Goal: Connect with others: Connect with others

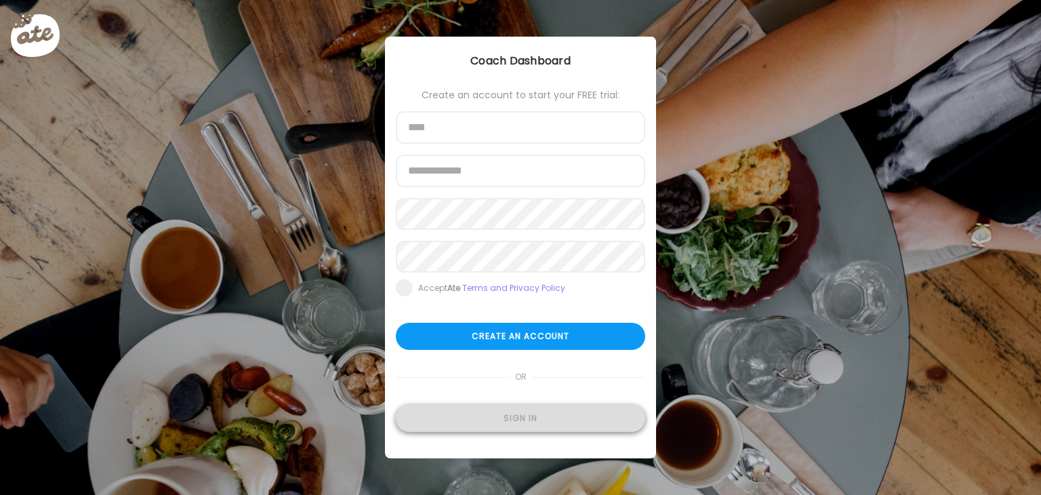
type input "**********"
click at [531, 407] on div "Sign in" at bounding box center [520, 418] width 249 height 27
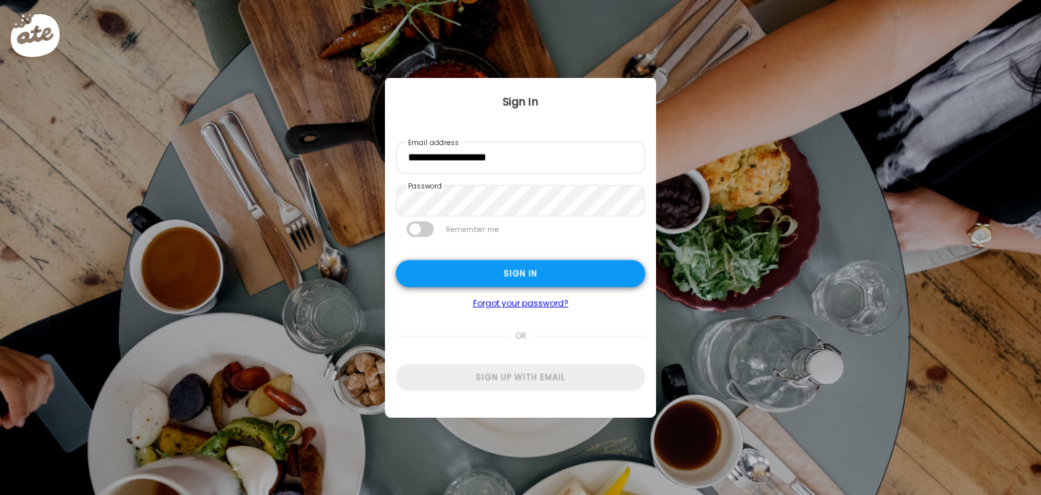
click at [505, 277] on div "Sign in" at bounding box center [520, 273] width 249 height 27
type input "*******"
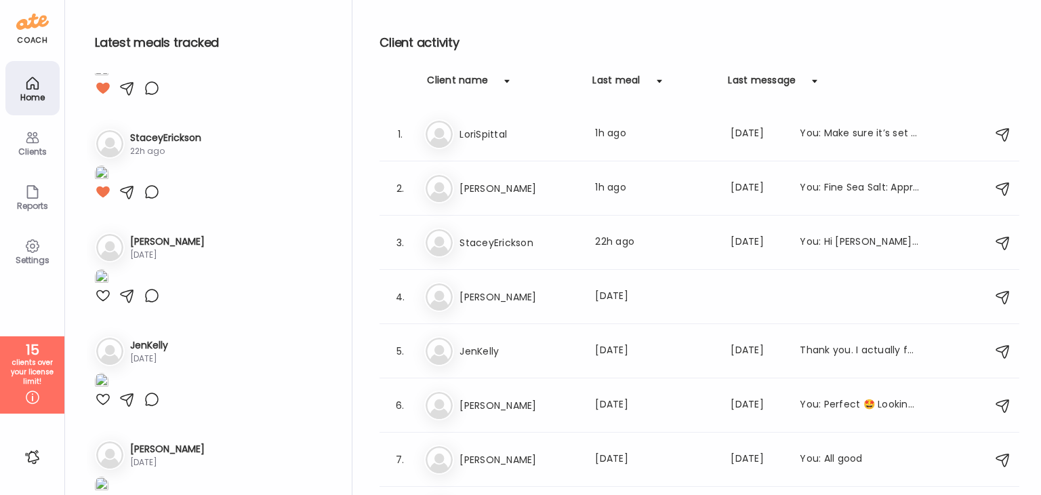
scroll to position [610, 0]
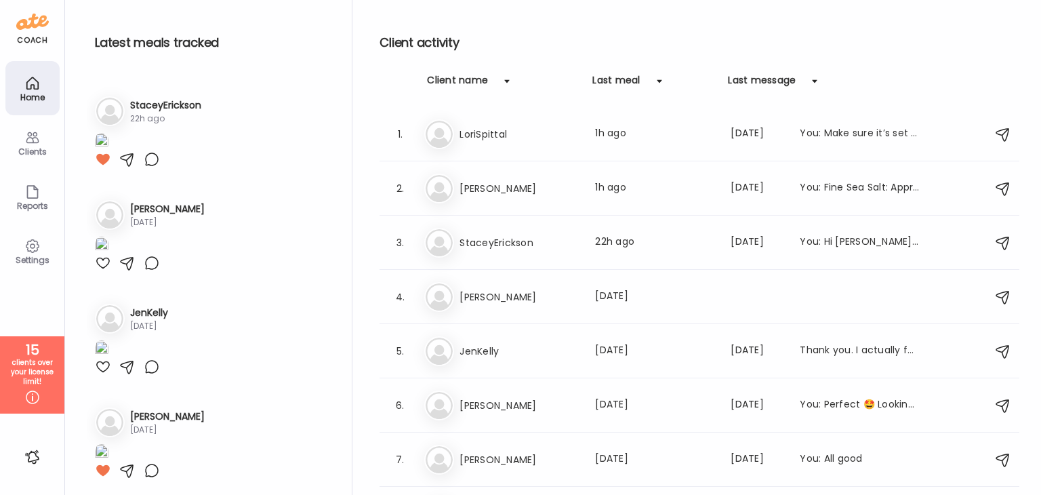
click at [469, 193] on h3 "[PERSON_NAME]" at bounding box center [519, 188] width 119 height 16
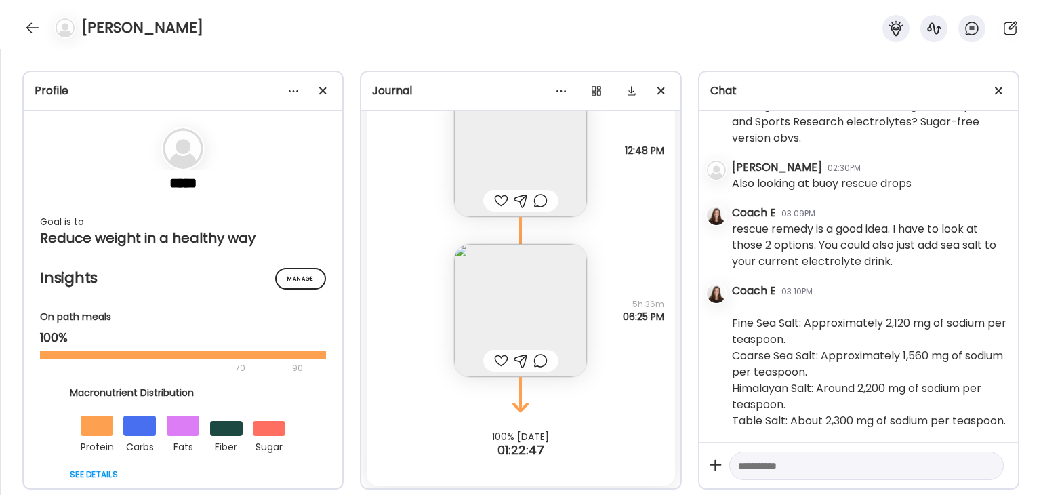
scroll to position [33571, 0]
click at [35, 23] on div at bounding box center [33, 28] width 22 height 22
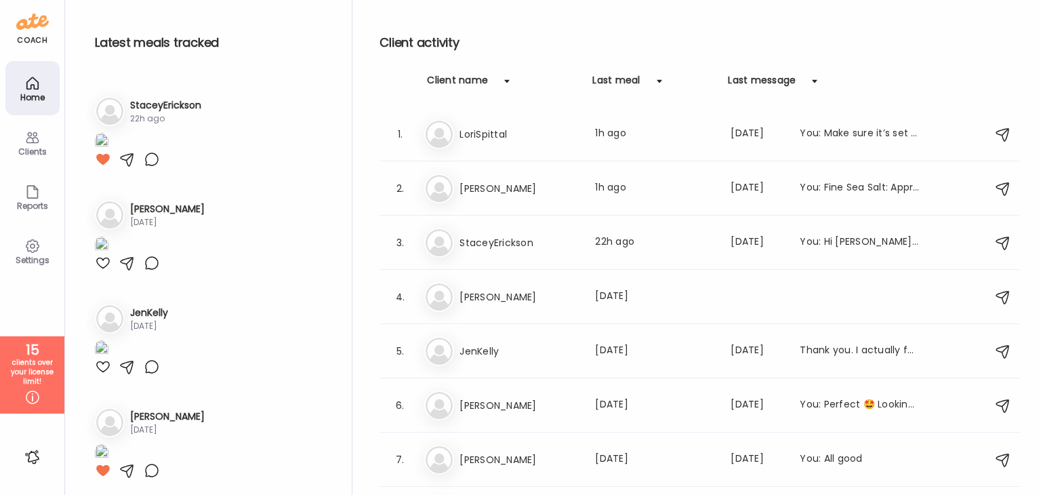
scroll to position [610, 0]
click at [535, 249] on h3 "StaceyErickson" at bounding box center [519, 243] width 119 height 16
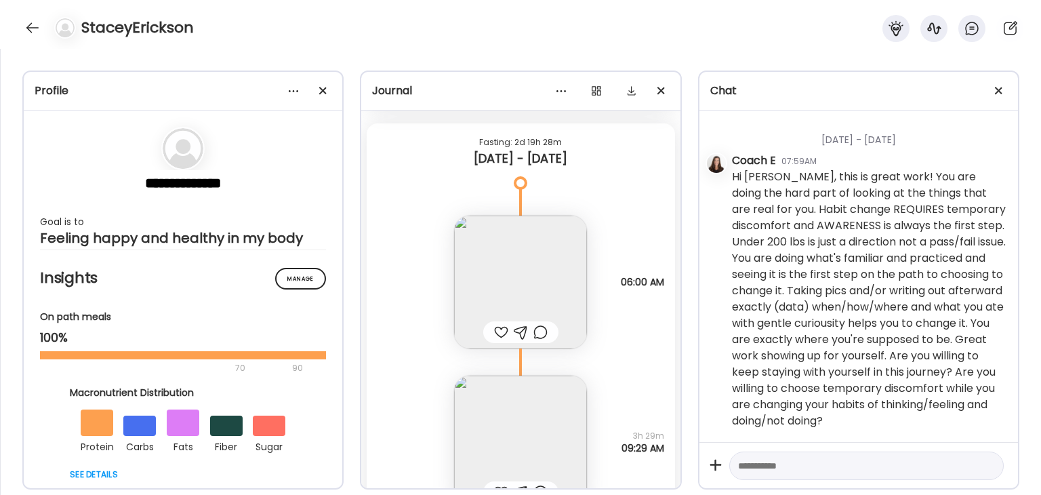
scroll to position [5286, 0]
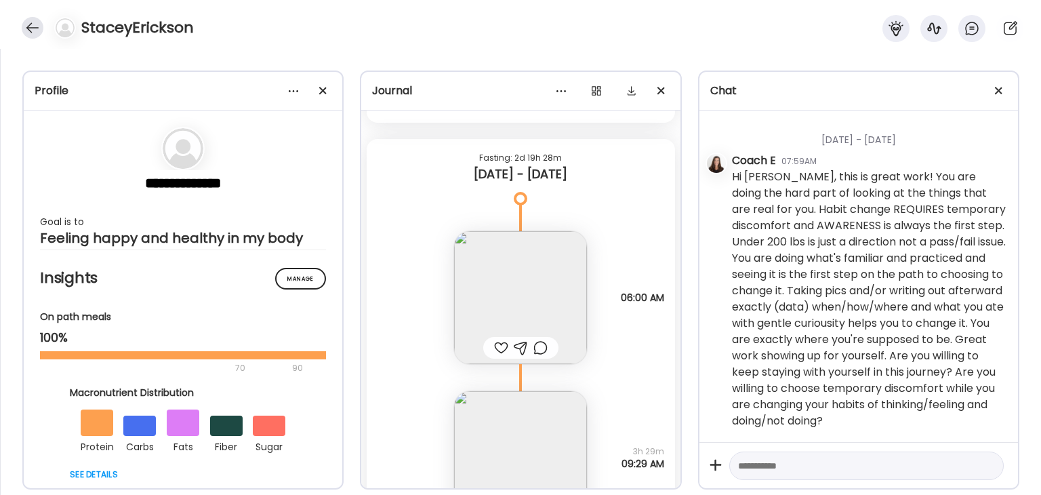
click at [33, 22] on div at bounding box center [33, 28] width 22 height 22
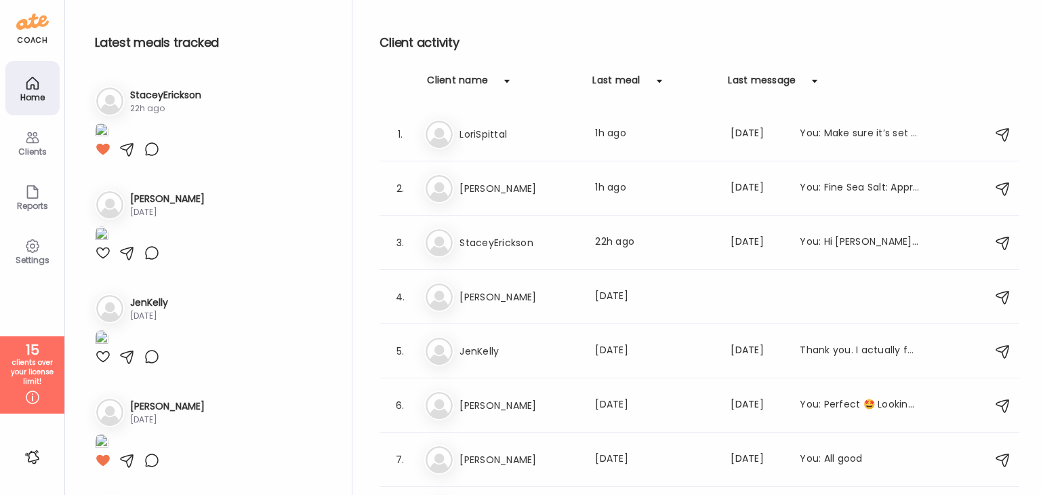
scroll to position [610, 0]
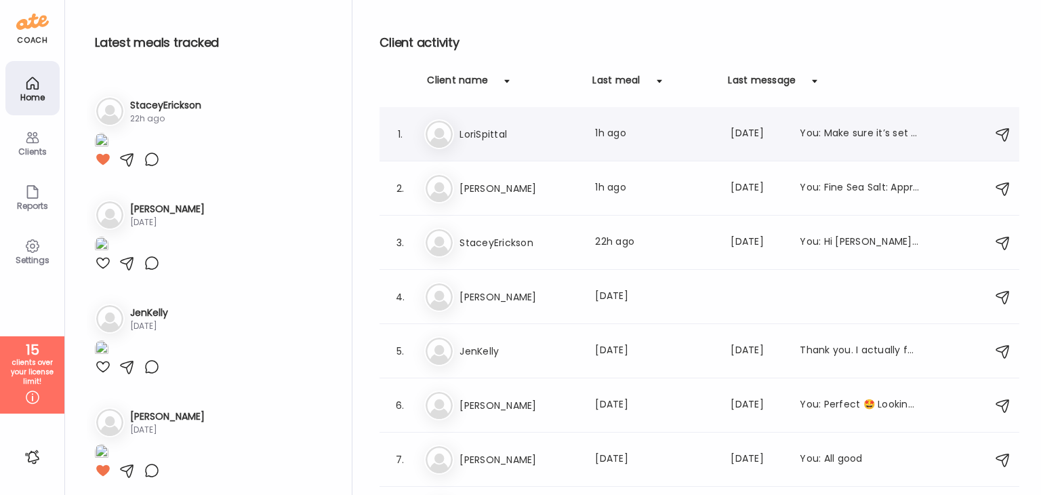
click at [499, 144] on div "Lo LoriSpittal Last meal: 1h ago Last message: [DATE] You: Make sure it’s set t…" at bounding box center [701, 134] width 554 height 30
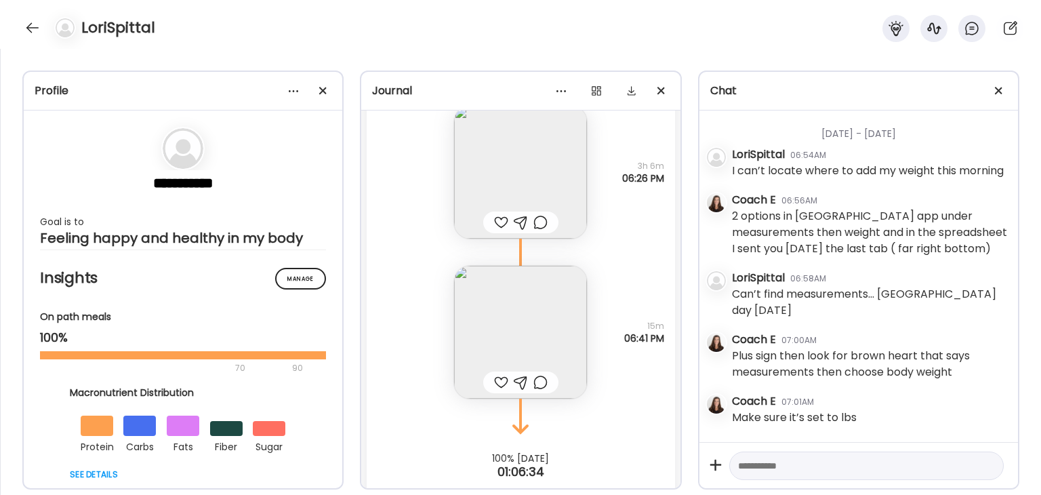
scroll to position [14697, 0]
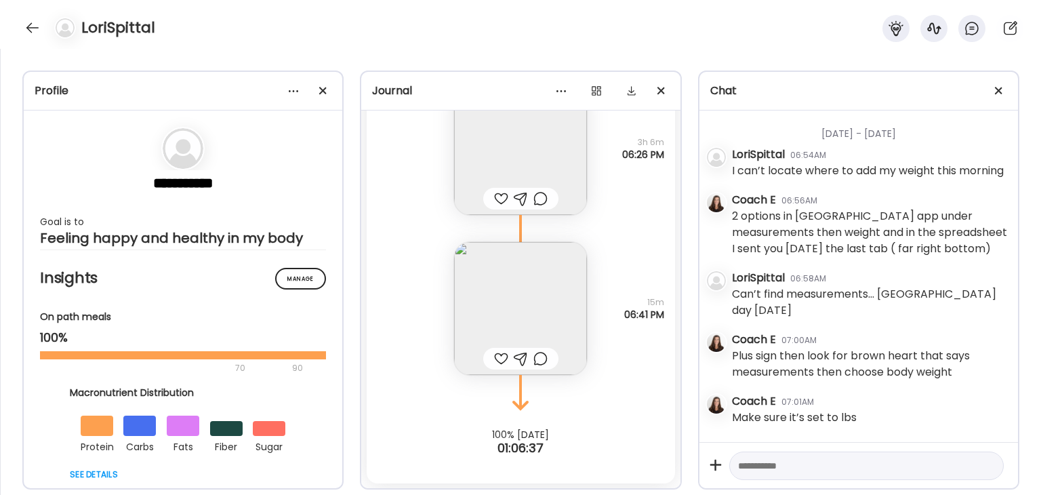
click at [543, 336] on img at bounding box center [520, 308] width 133 height 133
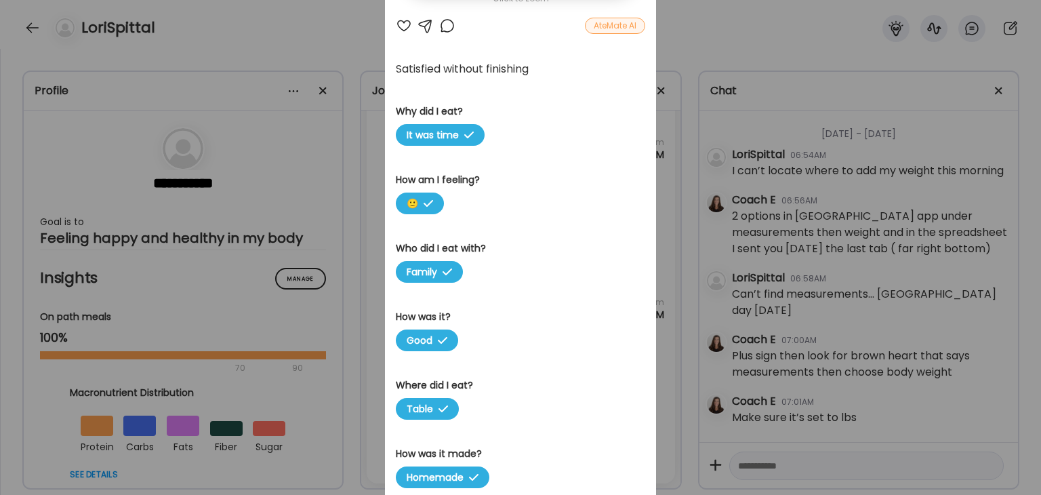
scroll to position [447, 0]
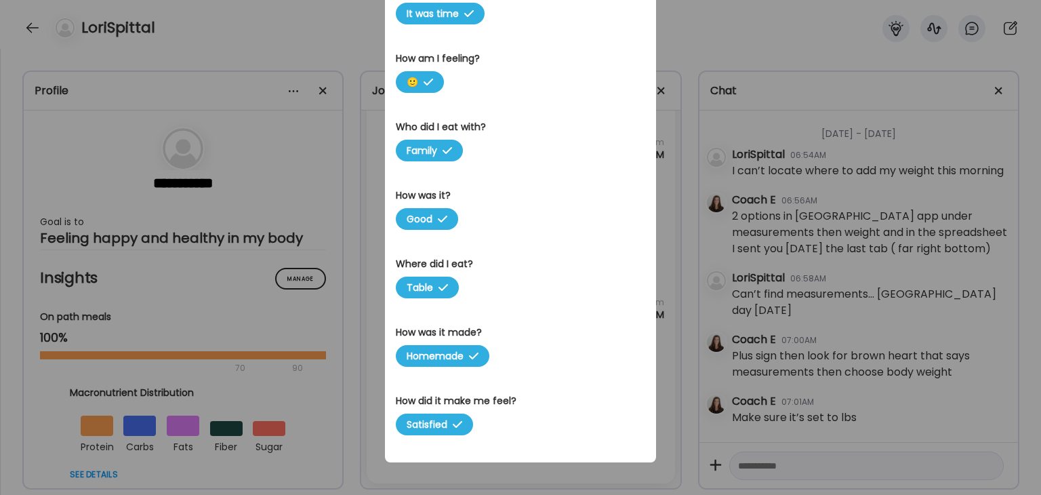
click at [695, 17] on div "Ate Coach Dashboard Wahoo! It’s official Take a moment to set up your Coach Pro…" at bounding box center [520, 247] width 1041 height 495
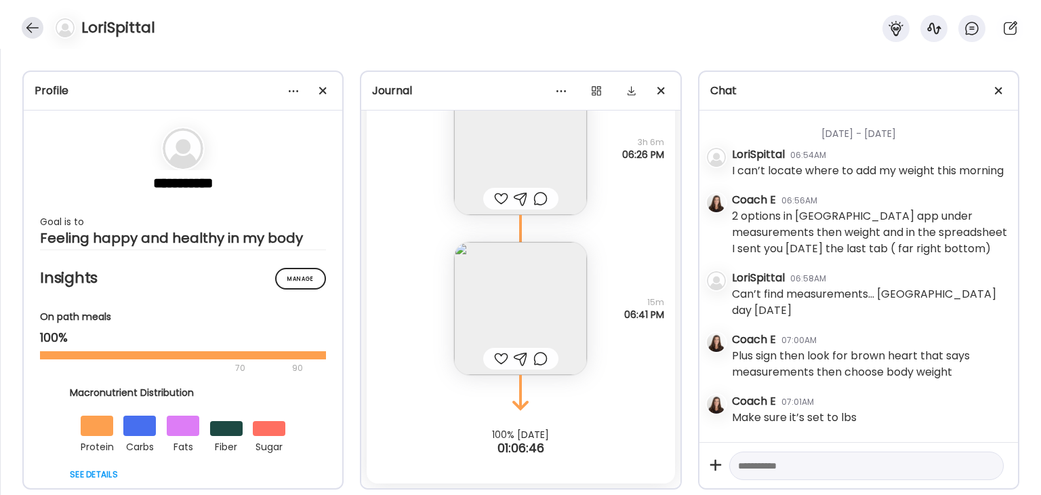
click at [31, 30] on div at bounding box center [33, 28] width 22 height 22
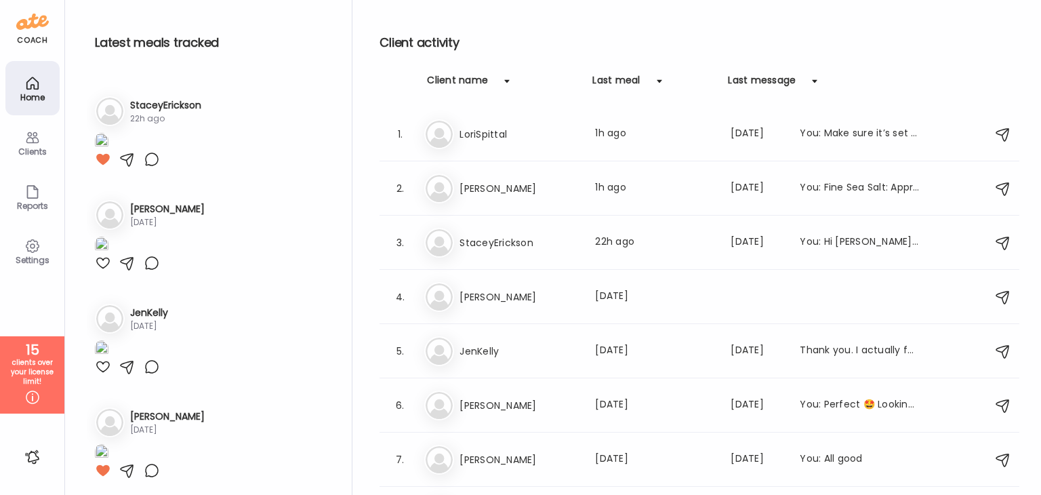
scroll to position [610, 0]
click at [477, 299] on h3 "[PERSON_NAME]" at bounding box center [519, 297] width 119 height 16
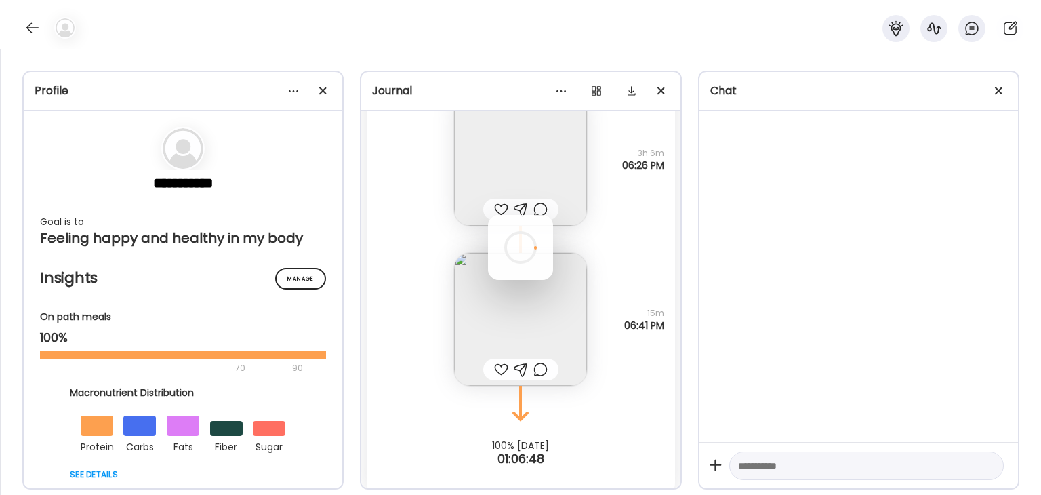
scroll to position [0, 0]
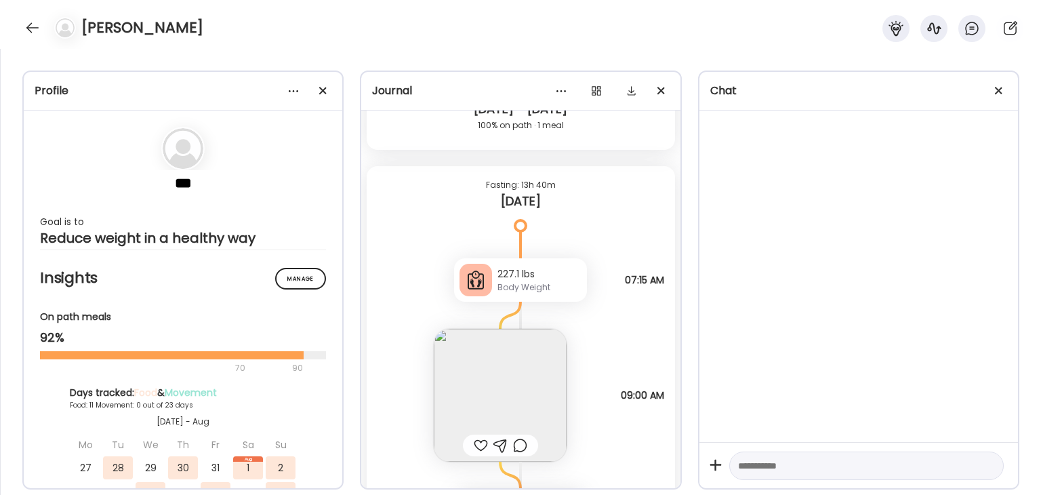
click at [525, 383] on img at bounding box center [500, 395] width 133 height 133
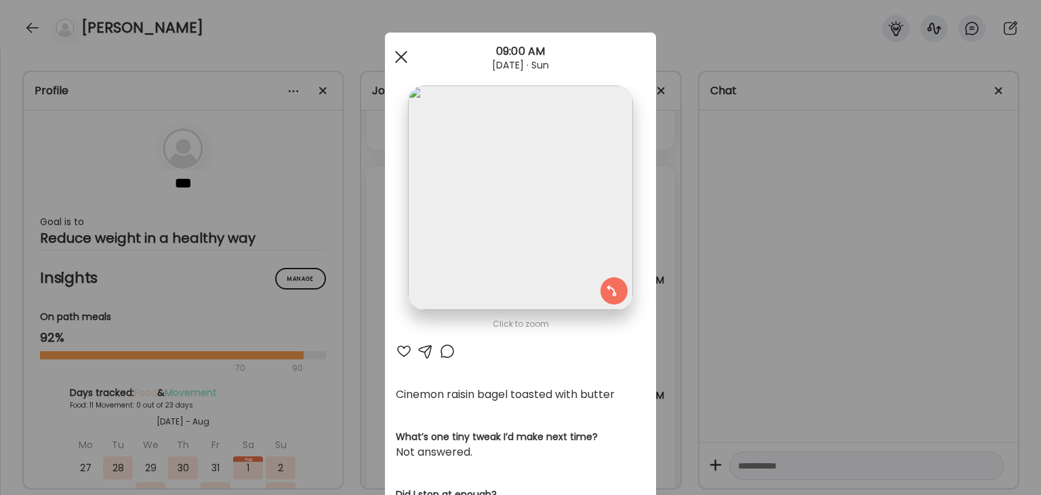
click at [395, 59] on span at bounding box center [401, 57] width 12 height 12
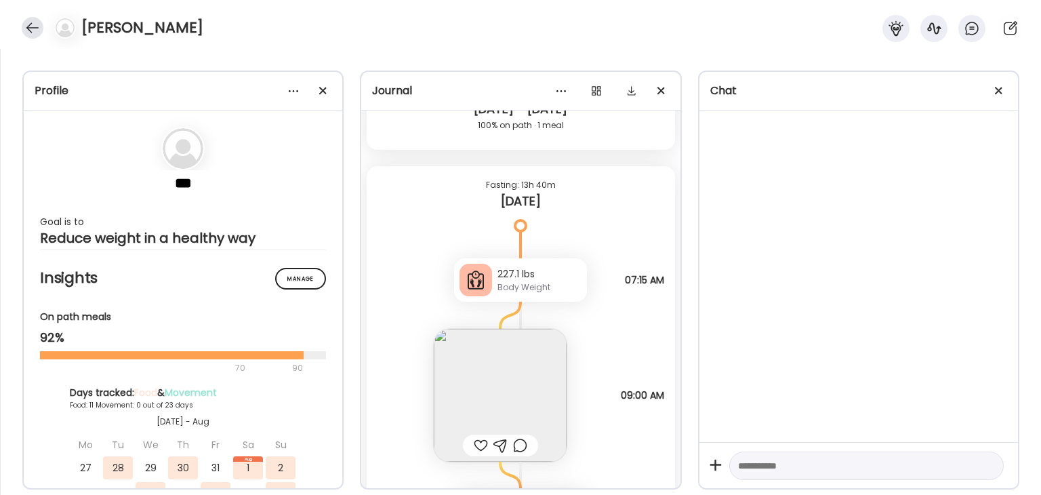
click at [39, 28] on div at bounding box center [33, 28] width 22 height 22
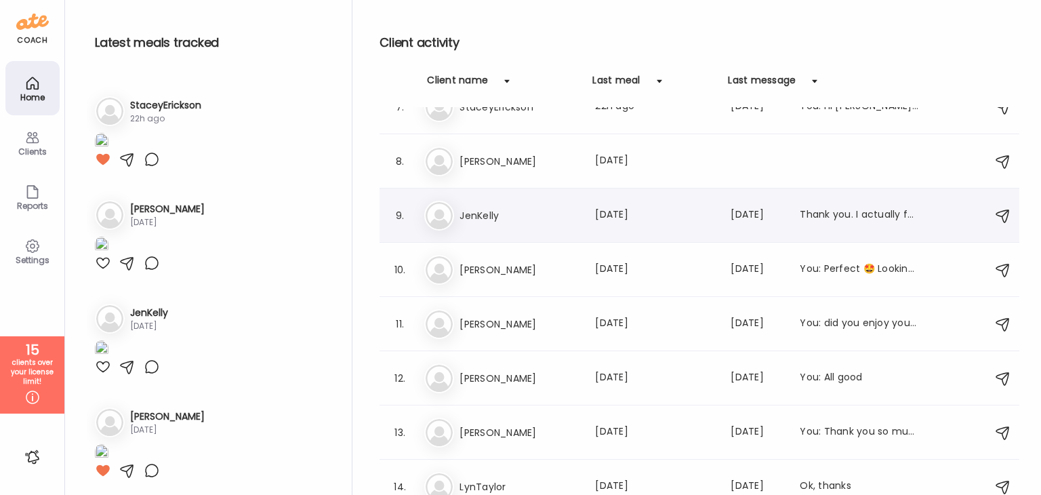
click at [490, 214] on h3 "JenKelly" at bounding box center [519, 215] width 119 height 16
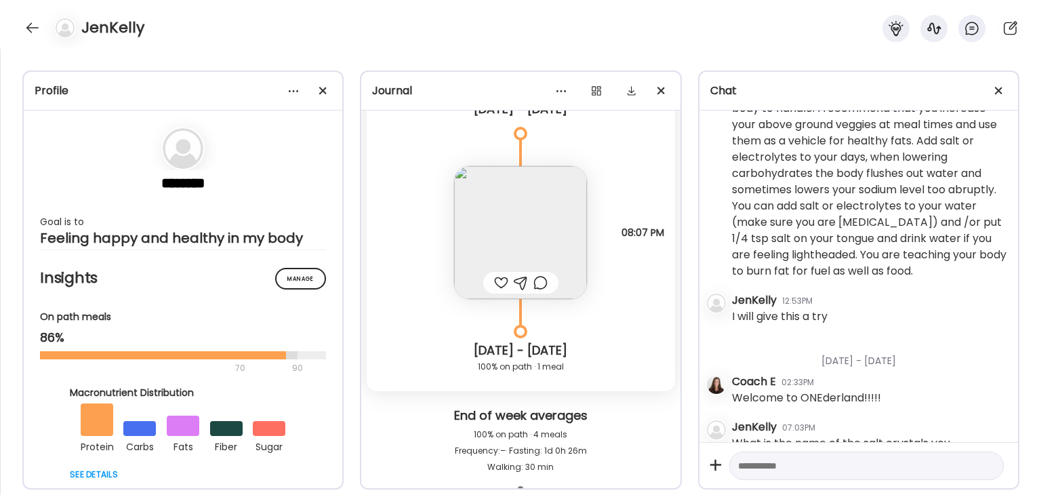
scroll to position [10117, 0]
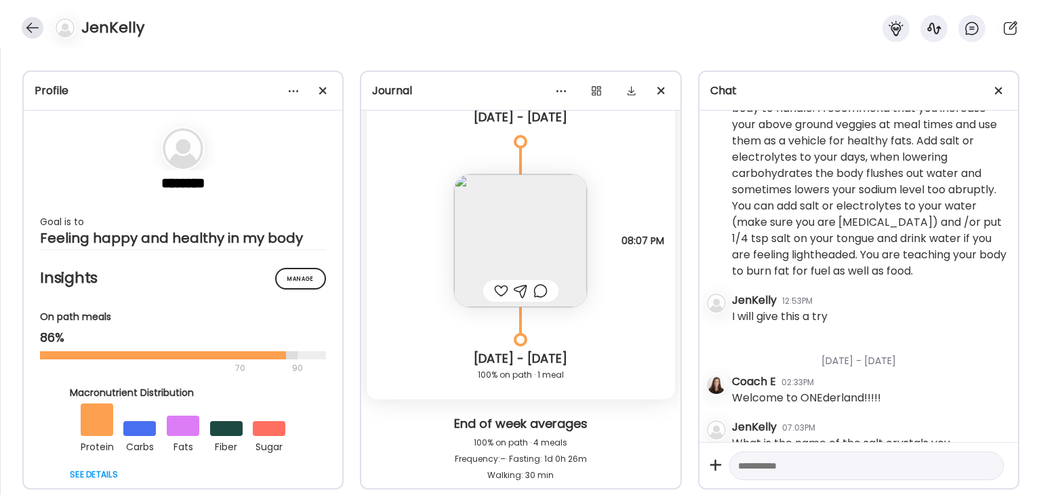
click at [36, 26] on div at bounding box center [33, 28] width 22 height 22
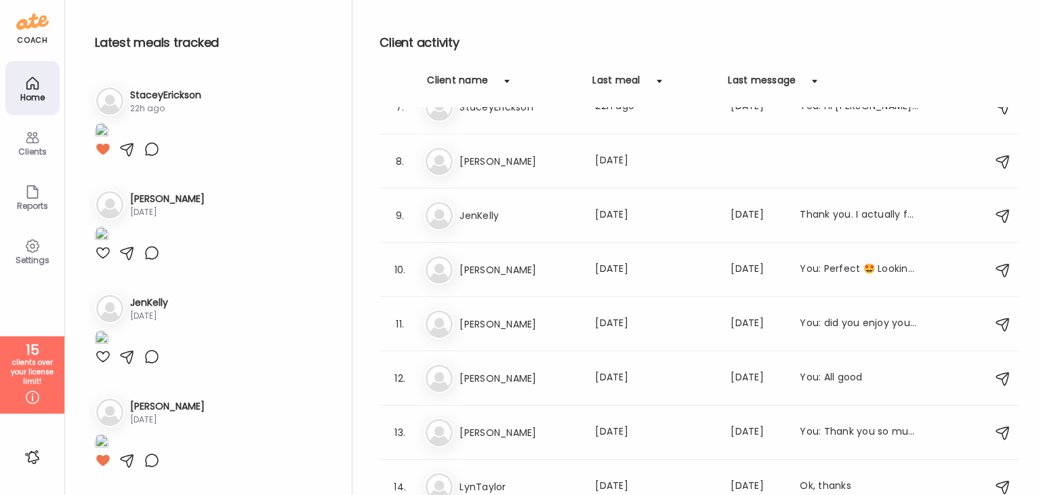
scroll to position [610, 0]
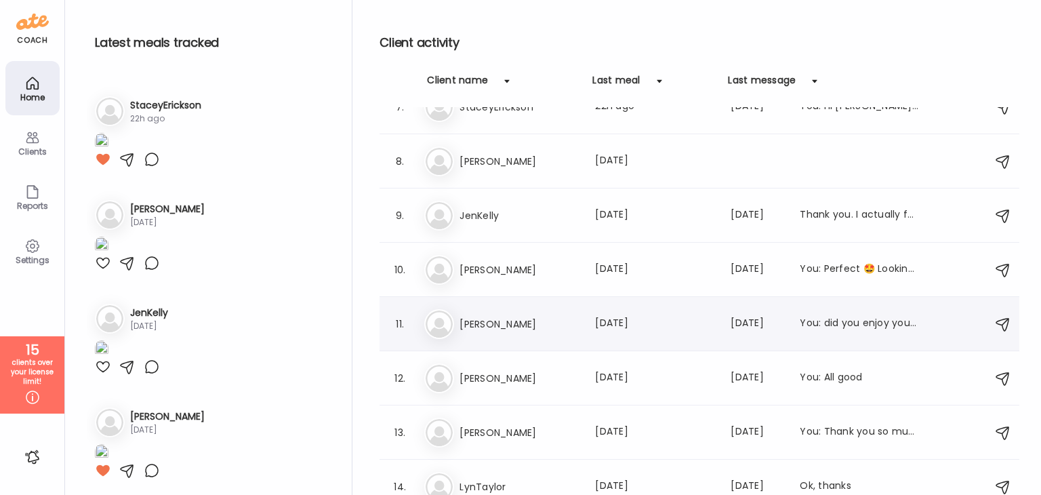
click at [498, 321] on h3 "[PERSON_NAME]" at bounding box center [519, 324] width 119 height 16
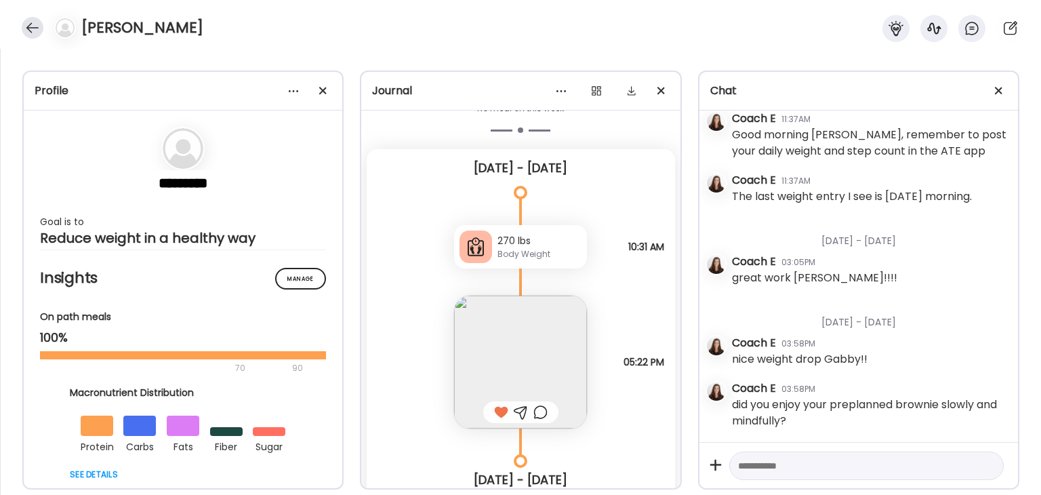
click at [25, 22] on div at bounding box center [33, 28] width 22 height 22
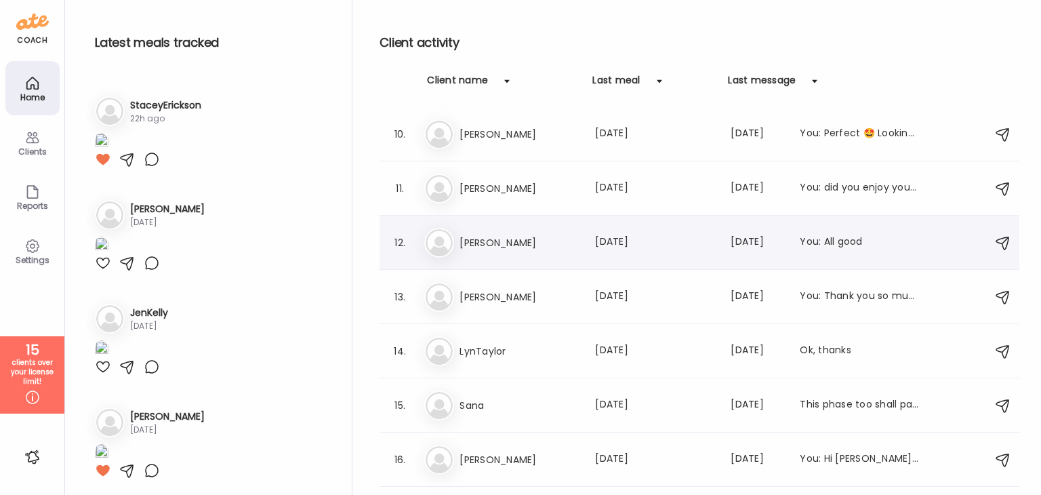
click at [480, 243] on h3 "[PERSON_NAME]" at bounding box center [519, 243] width 119 height 16
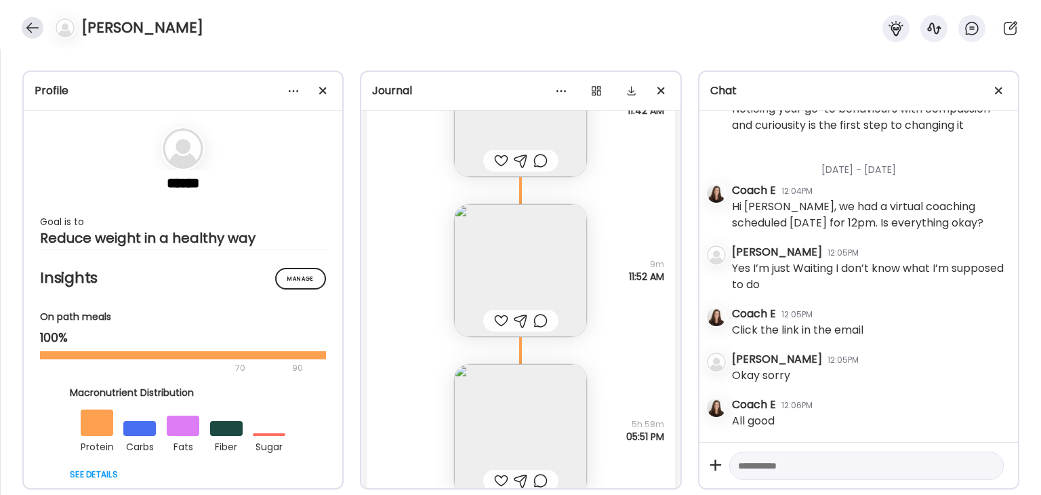
click at [33, 28] on div at bounding box center [33, 28] width 22 height 22
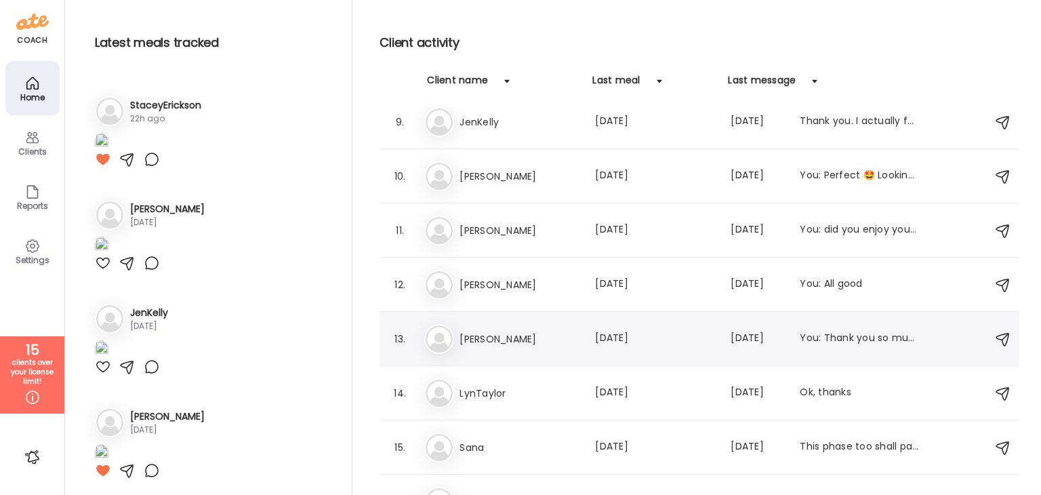
click at [467, 343] on h3 "[PERSON_NAME]" at bounding box center [519, 339] width 119 height 16
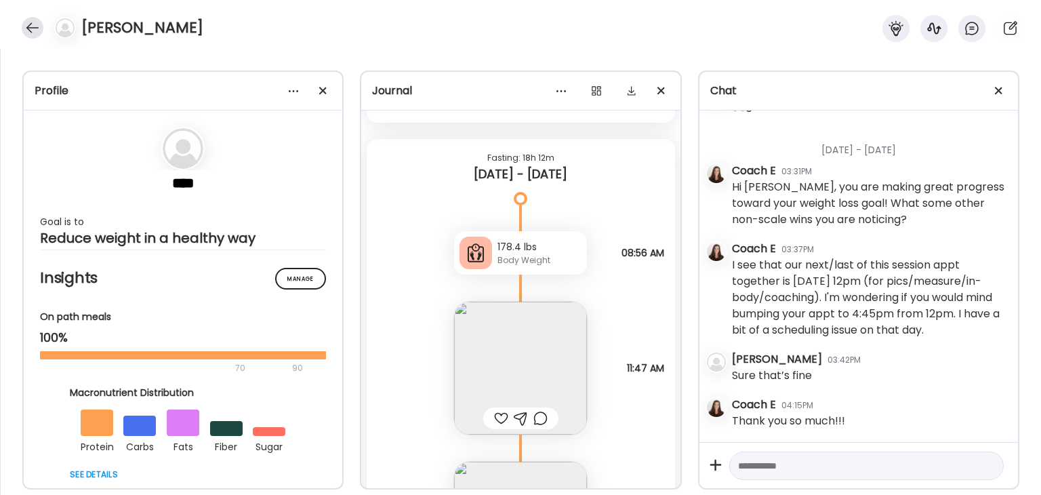
click at [27, 28] on div at bounding box center [33, 28] width 22 height 22
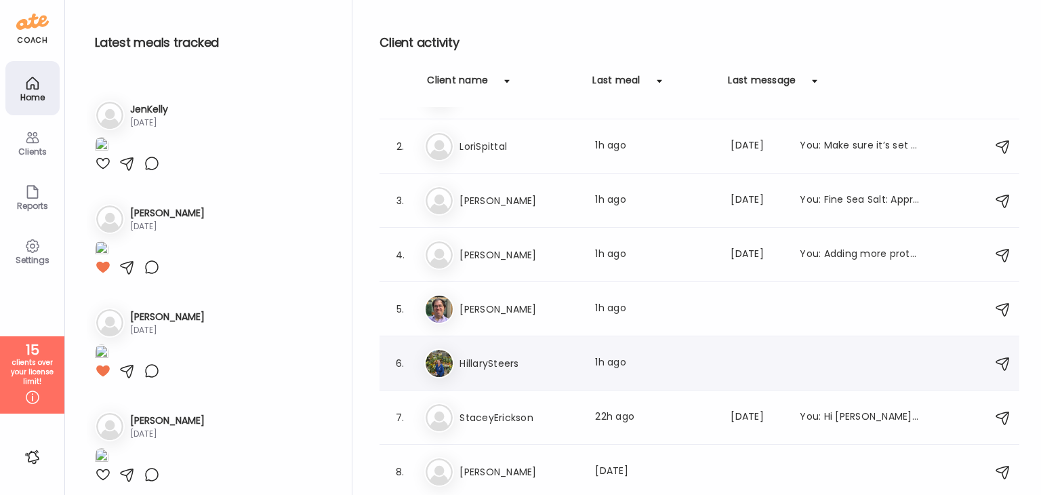
scroll to position [39, 0]
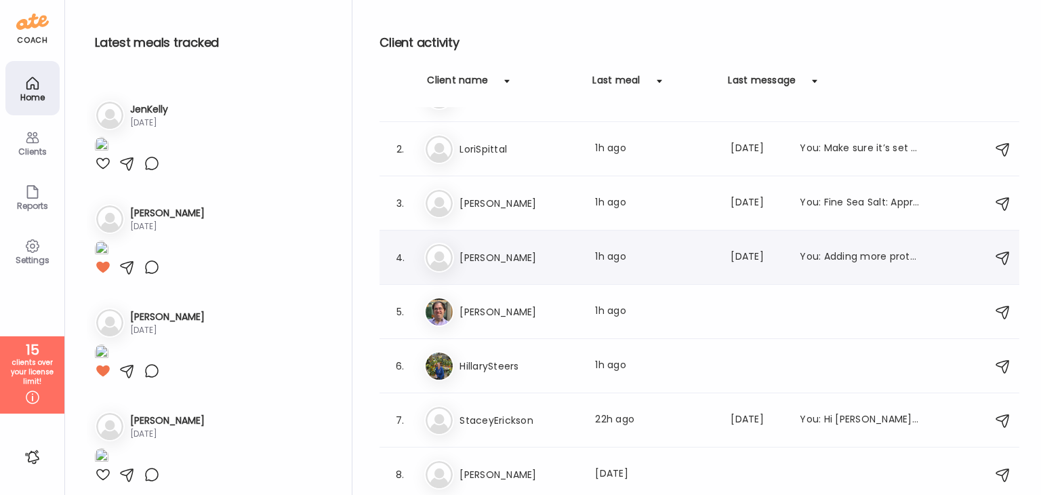
click at [480, 261] on h3 "[PERSON_NAME]" at bounding box center [519, 257] width 119 height 16
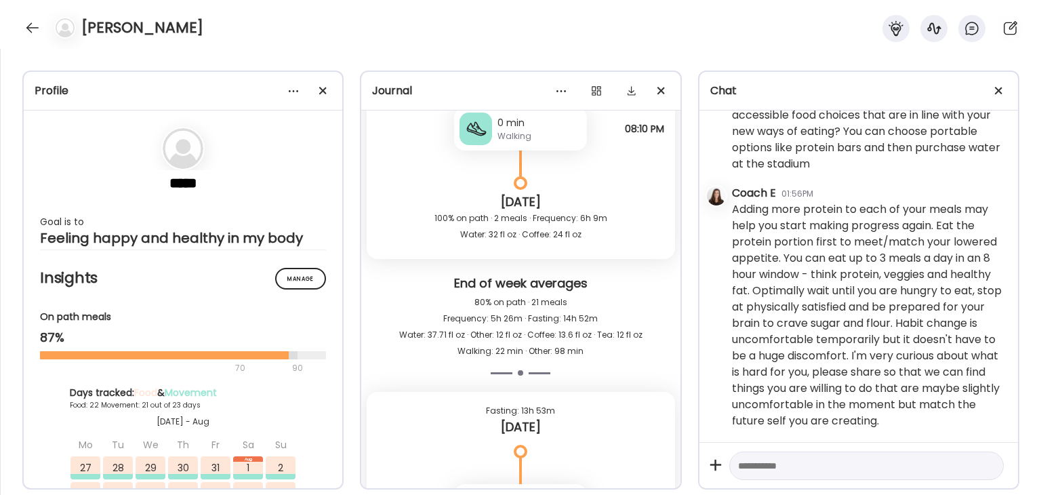
scroll to position [47477, 0]
